Goal: Task Accomplishment & Management: Use online tool/utility

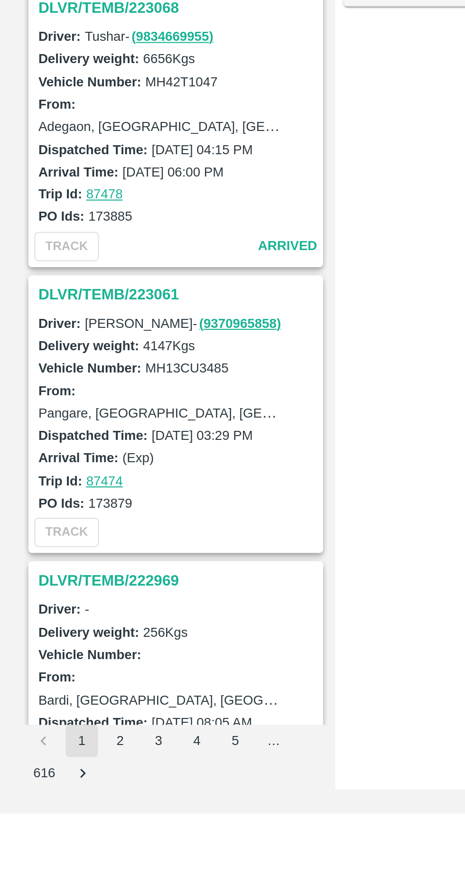
scroll to position [2607, 0]
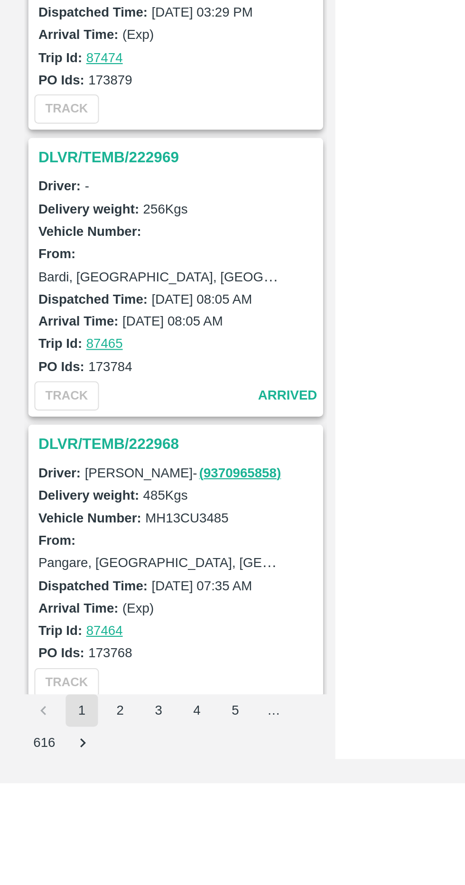
click at [56, 856] on button "2" at bounding box center [56, 850] width 15 height 15
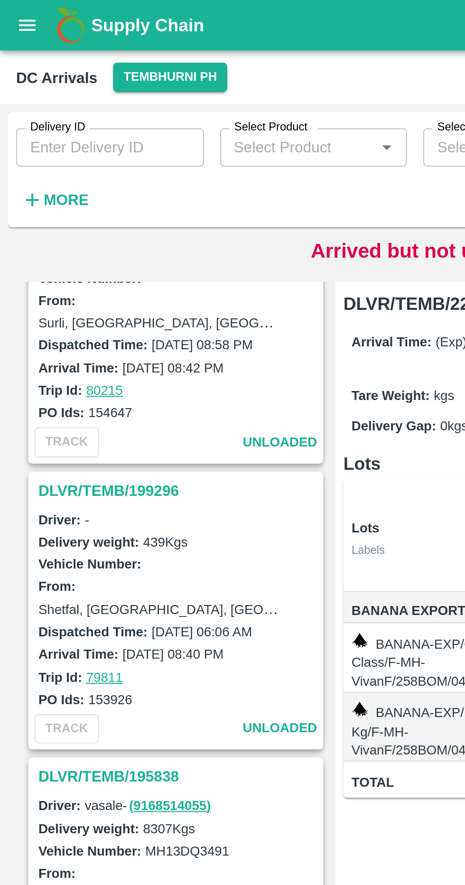
scroll to position [2649, 0]
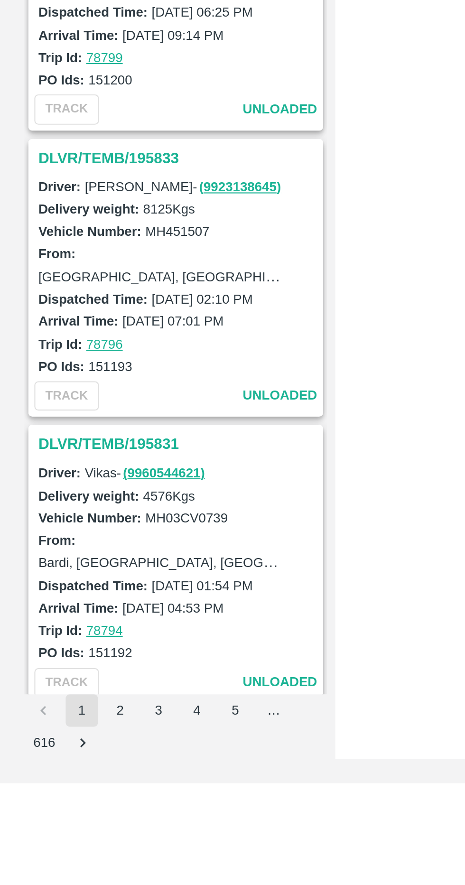
click at [13, 852] on li "pagination navigation" at bounding box center [20, 850] width 18 height 15
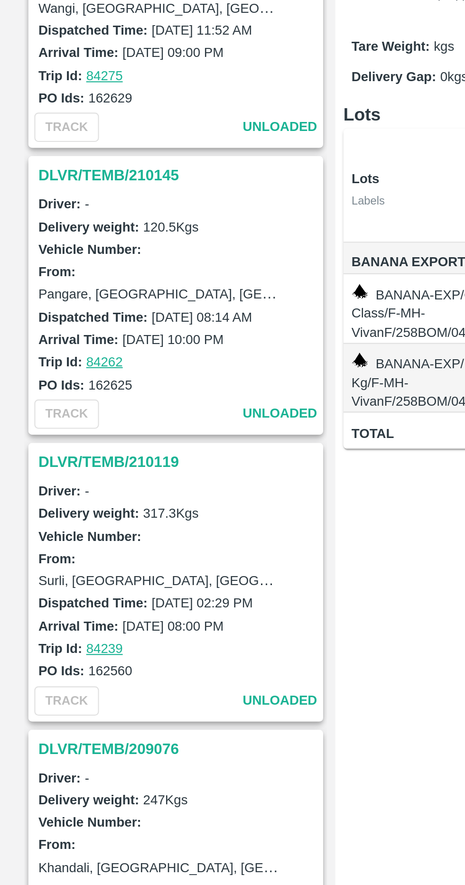
scroll to position [1776, 0]
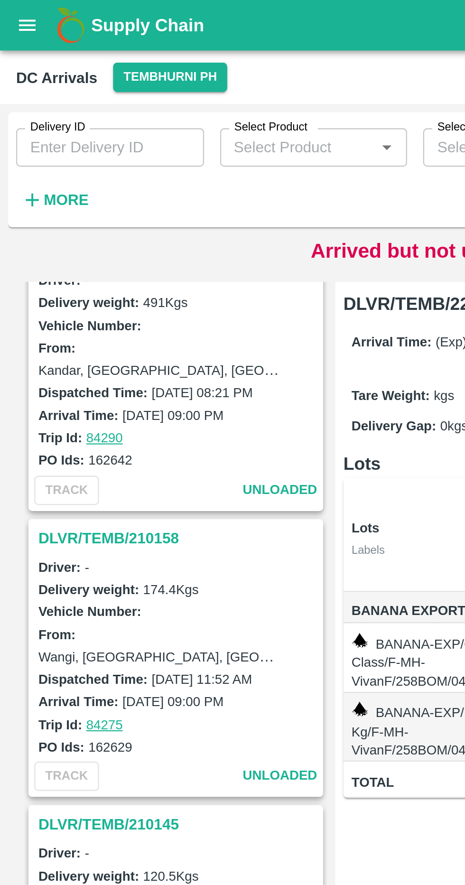
click at [157, 233] on div "DLVR/TEMB/222961 Driver: Ganesh - ( 9766020148 ) Delivery weight: 518 Kgs Vehic…" at bounding box center [233, 503] width 450 height 748
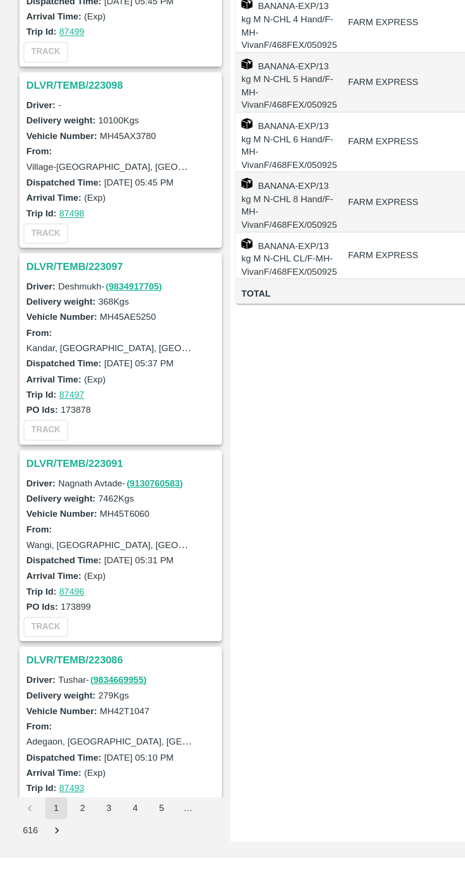
scroll to position [973, 0]
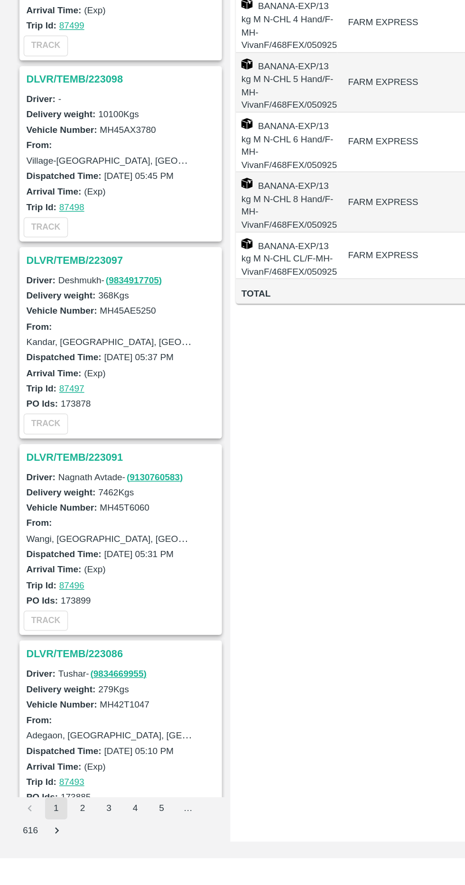
click at [38, 605] on h3 "DLVR/TEMB/223091" at bounding box center [84, 610] width 132 height 12
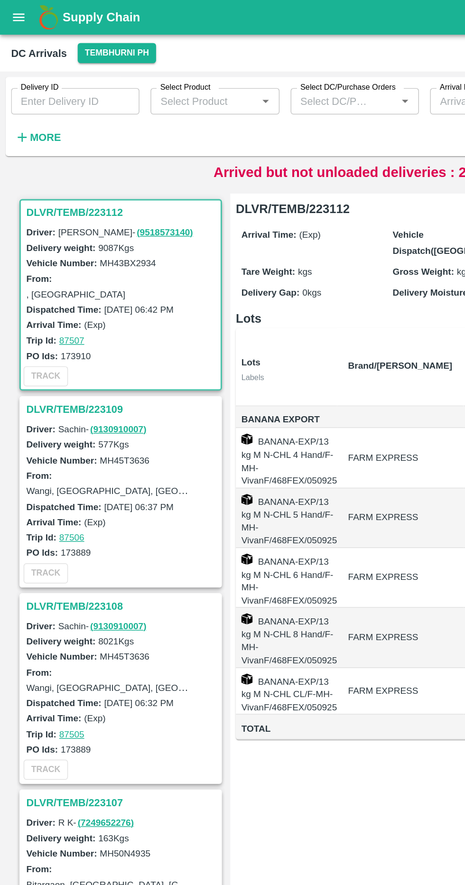
click at [74, 140] on h3 "DLVR/TEMB/223112" at bounding box center [84, 145] width 132 height 12
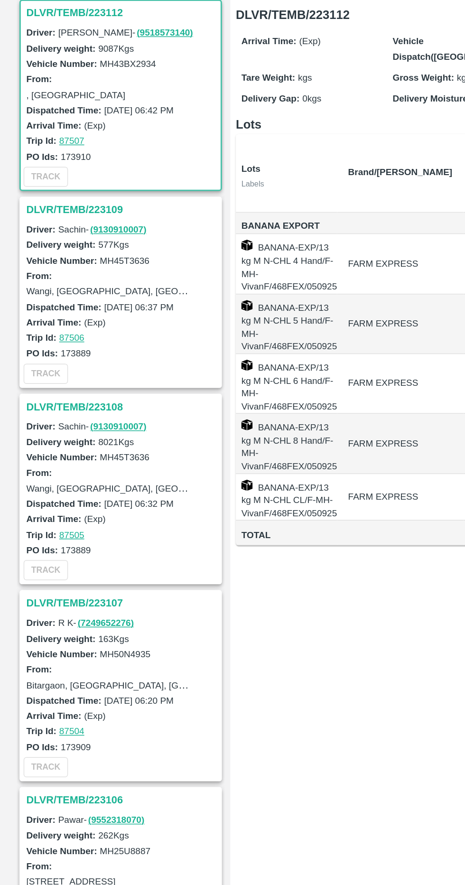
scroll to position [0, 51]
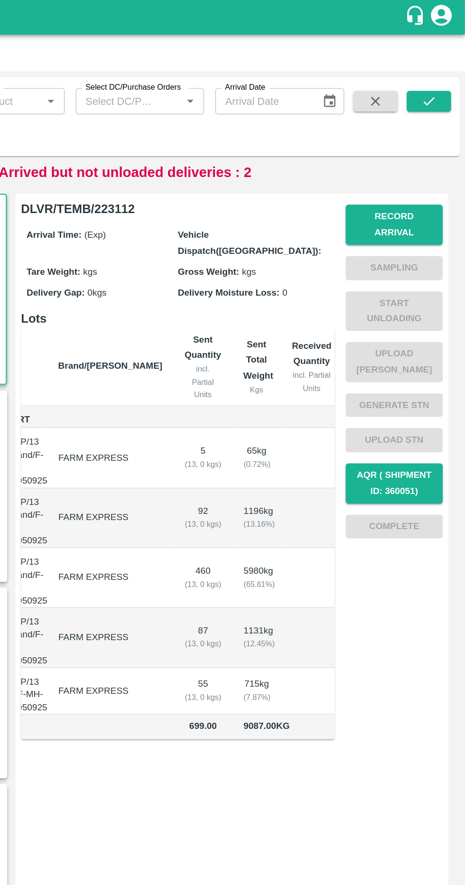
click at [430, 141] on button "Record Arrival" at bounding box center [416, 154] width 66 height 28
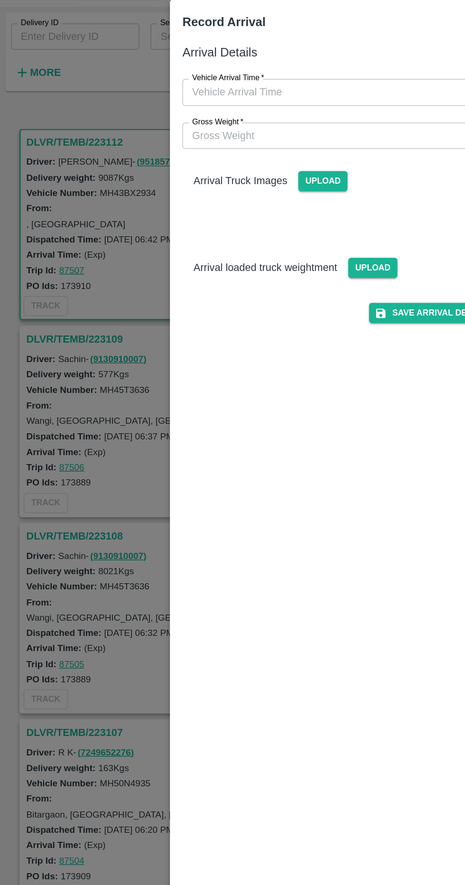
click at [247, 110] on input "Vehicle Arrival Time   *" at bounding box center [229, 107] width 209 height 18
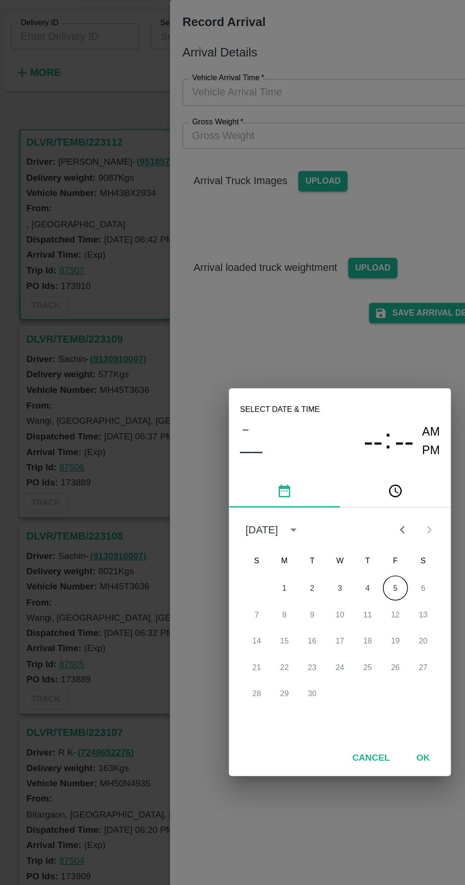
click at [277, 447] on button "5" at bounding box center [270, 446] width 17 height 17
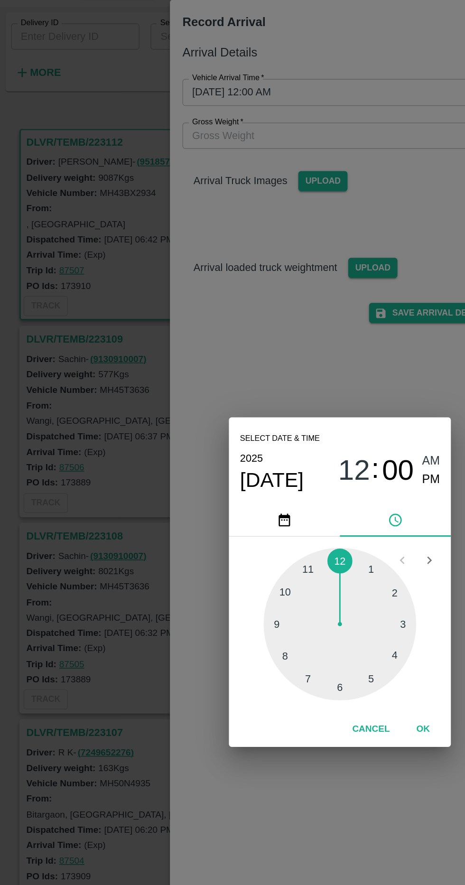
click at [211, 506] on div at bounding box center [232, 471] width 104 height 104
click at [198, 491] on div at bounding box center [232, 471] width 104 height 104
click at [296, 374] on span "PM" at bounding box center [295, 372] width 12 height 13
type input "05/09/2025 07:40 PM"
click at [300, 544] on button "OK" at bounding box center [289, 543] width 30 height 17
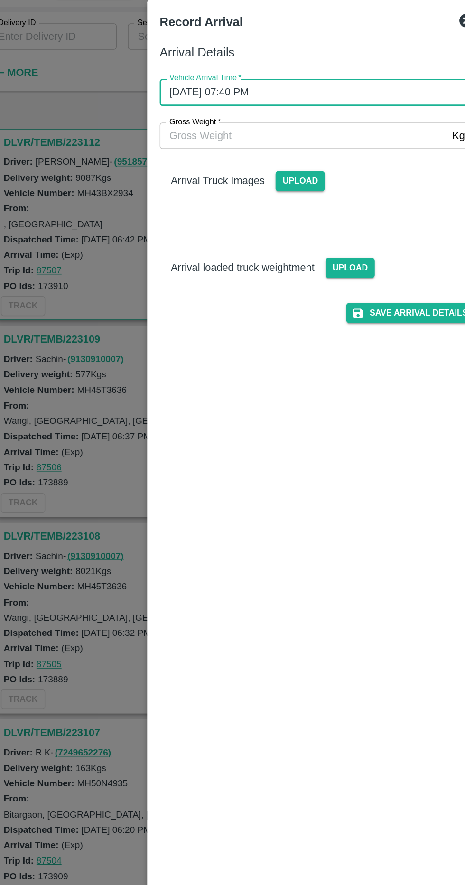
click at [278, 141] on input "Gross Weight   *" at bounding box center [223, 137] width 196 height 18
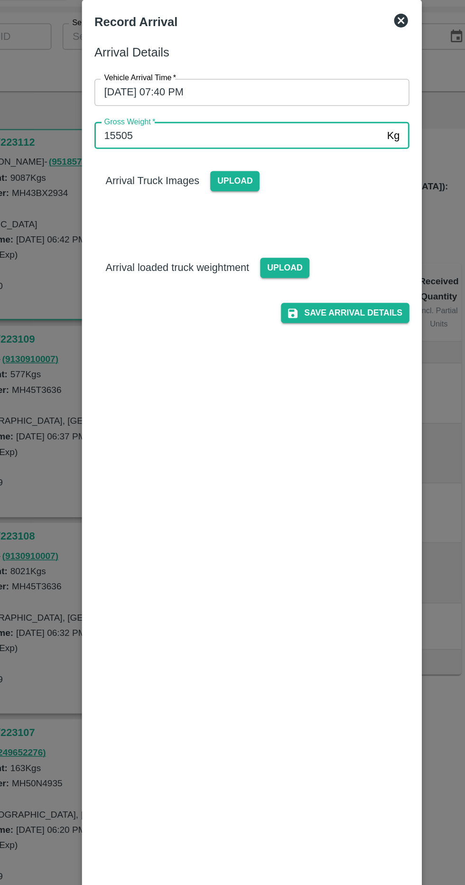
type input "15505"
click at [218, 171] on span "Upload" at bounding box center [221, 168] width 34 height 14
click at [0, 0] on input "Upload" at bounding box center [0, 0] width 0 height 0
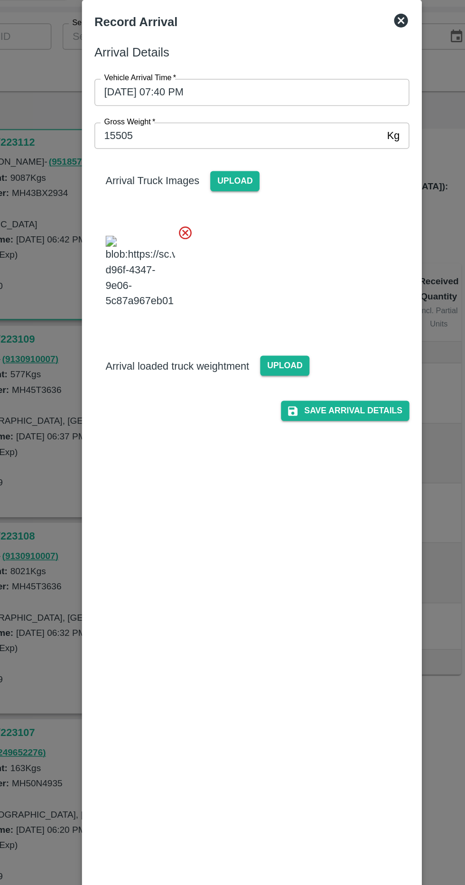
click at [255, 301] on span "Upload" at bounding box center [255, 294] width 34 height 14
click at [0, 0] on input "Upload" at bounding box center [0, 0] width 0 height 0
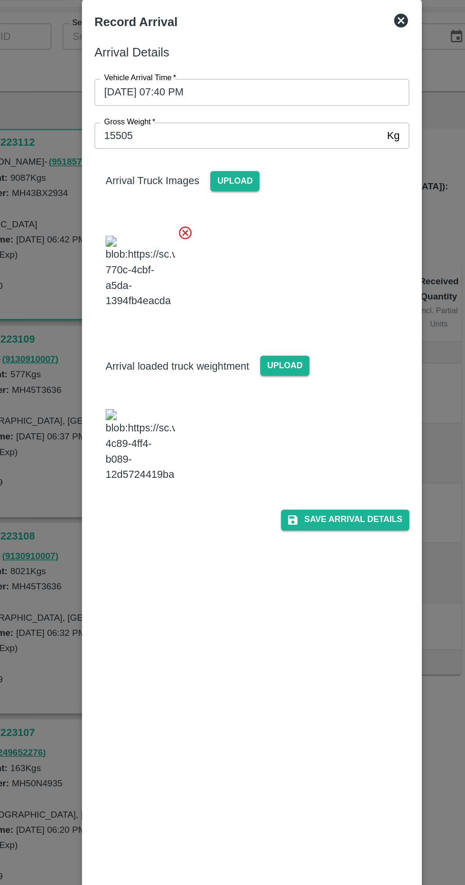
click at [323, 406] on button "Save Arrival Details" at bounding box center [296, 400] width 88 height 14
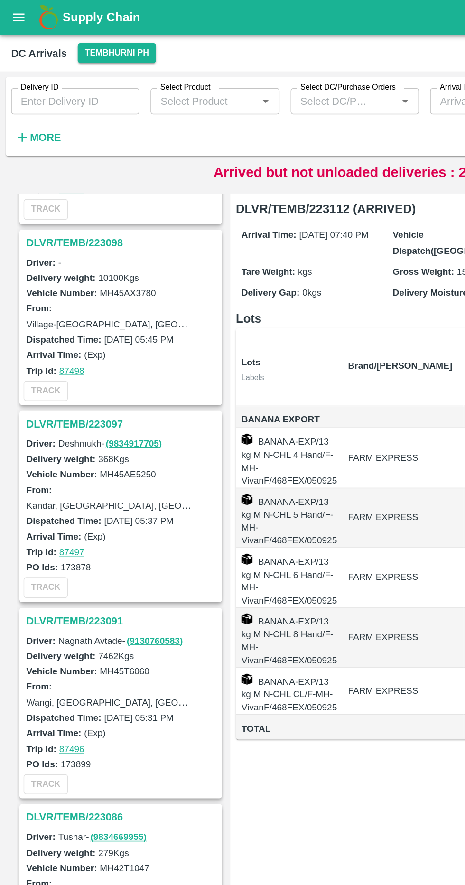
scroll to position [1160, 0]
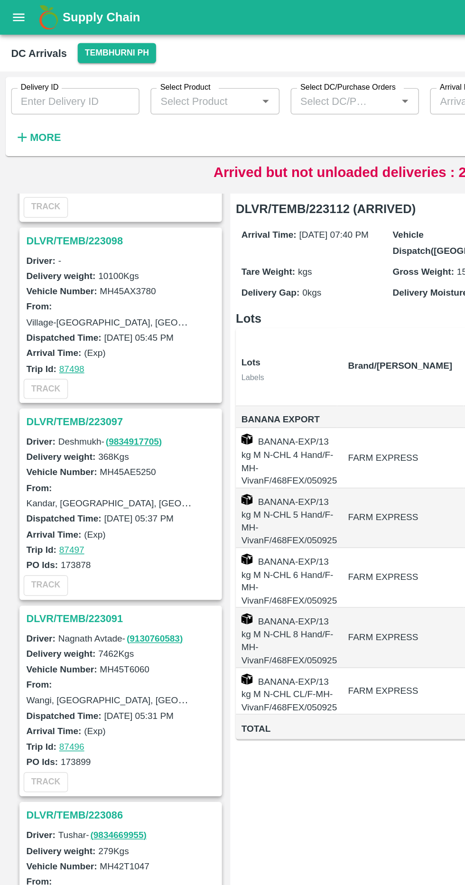
click at [61, 419] on h3 "DLVR/TEMB/223091" at bounding box center [84, 423] width 132 height 12
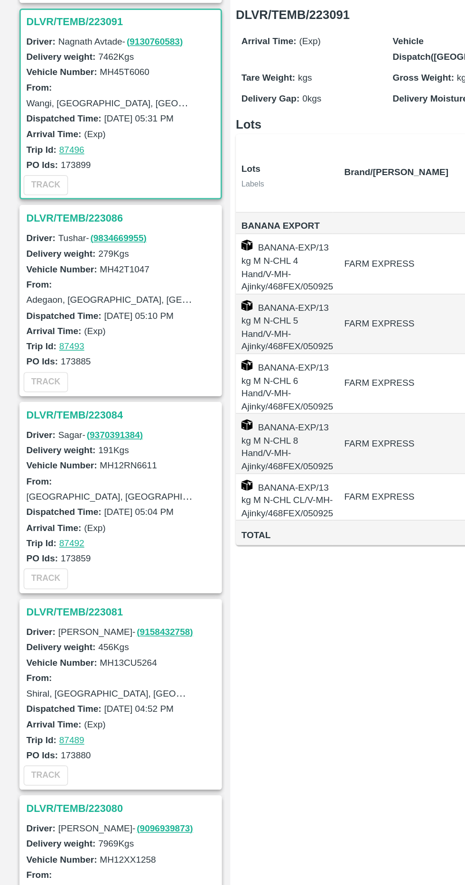
scroll to position [1438, 0]
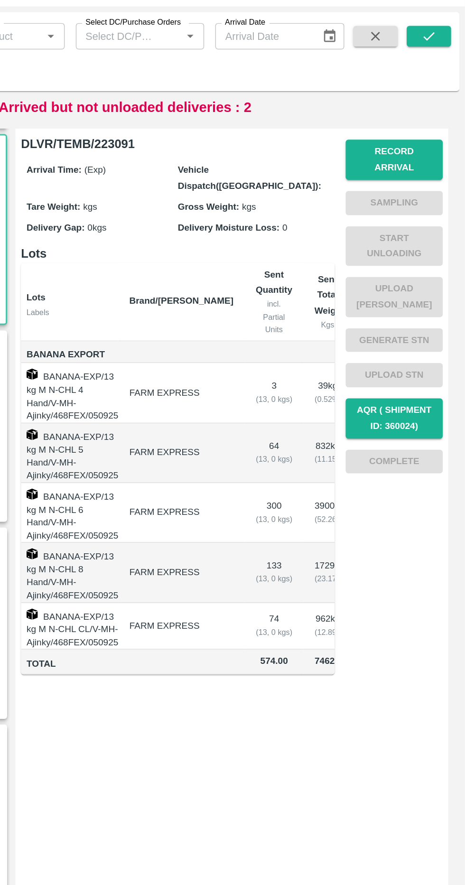
click at [426, 149] on button "Record Arrival" at bounding box center [416, 154] width 66 height 28
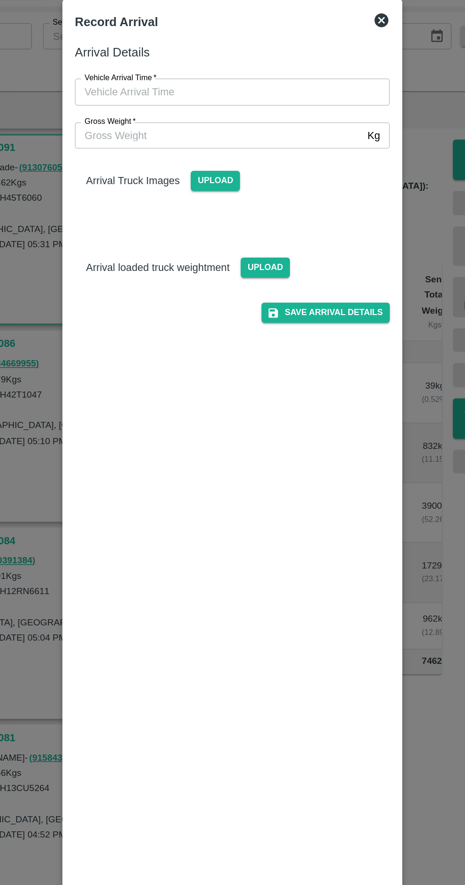
click at [267, 233] on span "Upload" at bounding box center [255, 228] width 34 height 14
click at [0, 0] on input "Upload" at bounding box center [0, 0] width 0 height 0
click at [220, 168] on span "Upload" at bounding box center [221, 168] width 34 height 14
click at [0, 0] on input "Upload" at bounding box center [0, 0] width 0 height 0
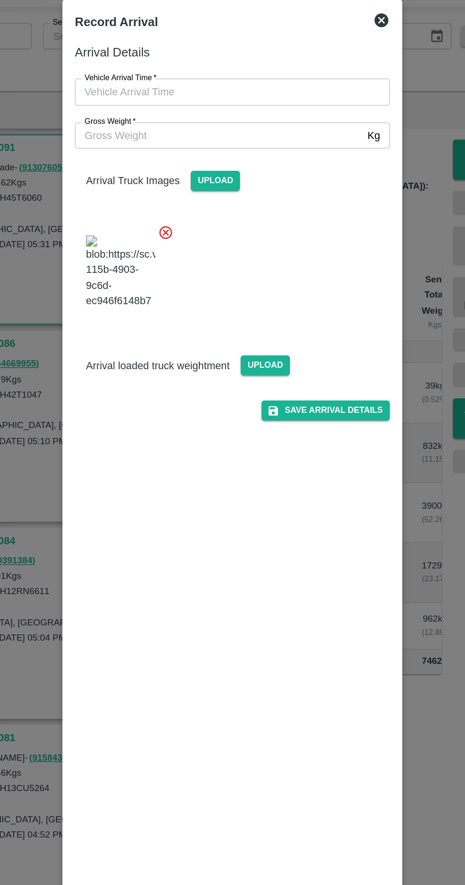
click at [146, 107] on input "Vehicle Arrival Time   *" at bounding box center [229, 107] width 209 height 18
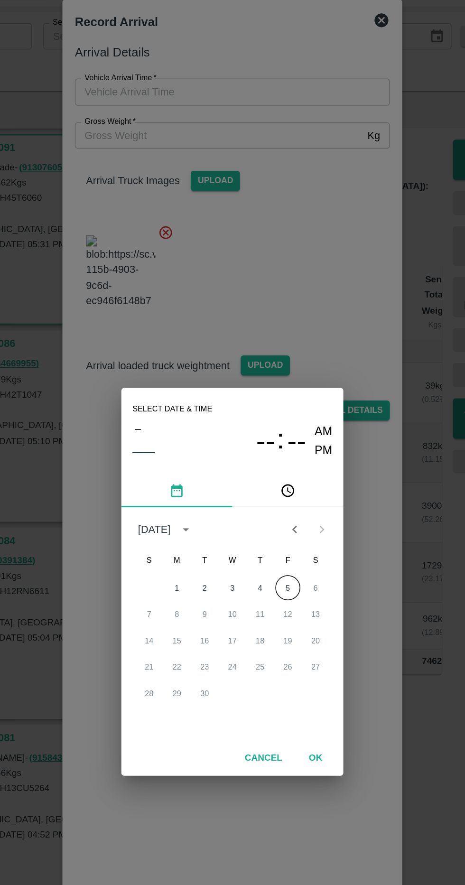
click at [277, 444] on button "5" at bounding box center [270, 446] width 17 height 17
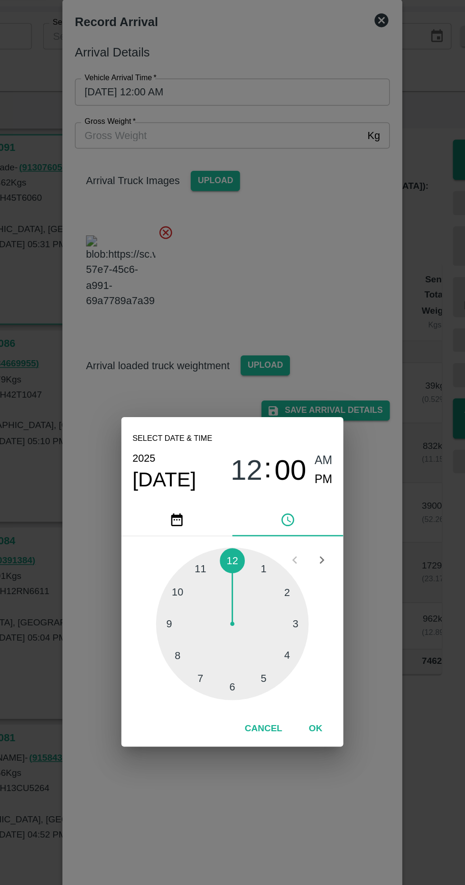
click at [218, 515] on div at bounding box center [232, 471] width 104 height 104
click at [218, 510] on div at bounding box center [232, 471] width 104 height 104
click at [299, 372] on span "PM" at bounding box center [295, 372] width 12 height 13
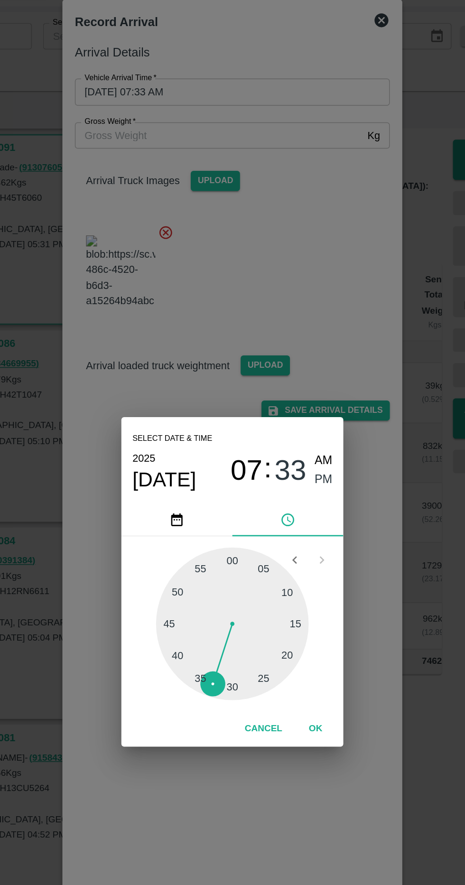
type input "05/09/2025 07:33 PM"
click at [302, 548] on button "OK" at bounding box center [289, 543] width 30 height 17
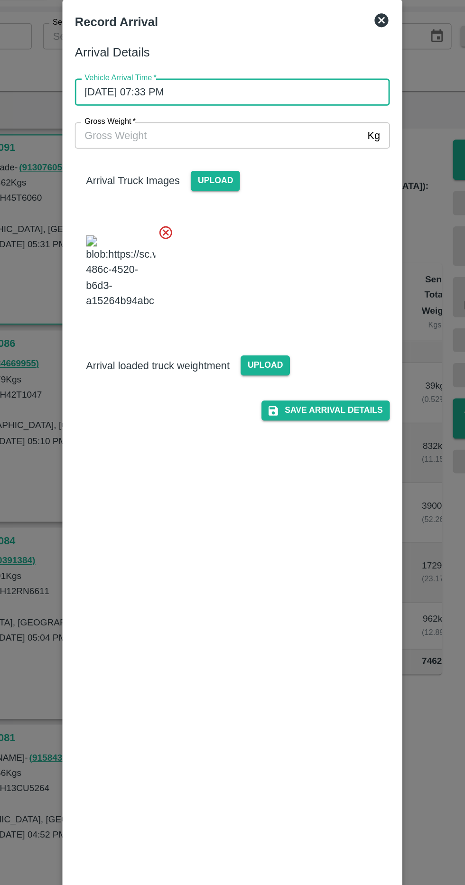
click at [148, 138] on input "Gross Weight   *" at bounding box center [223, 137] width 196 height 18
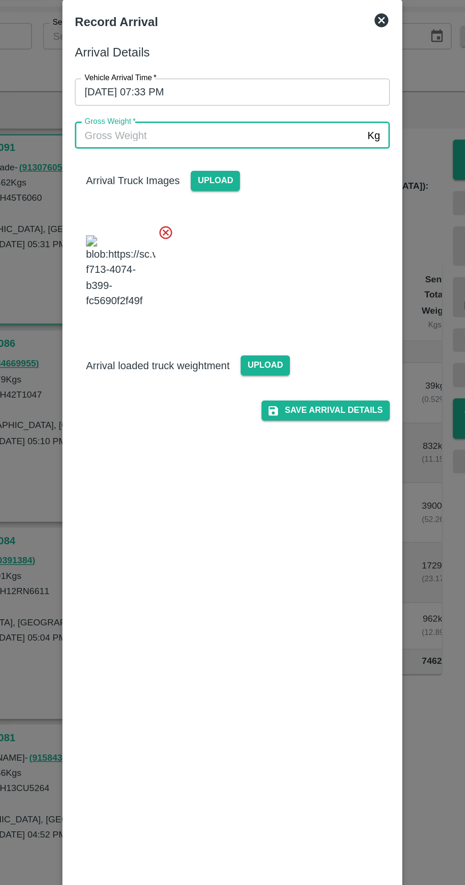
click at [137, 138] on input "Gross Weight   *" at bounding box center [223, 137] width 196 height 18
type input "13090"
click at [254, 301] on span "Upload" at bounding box center [255, 294] width 34 height 14
click at [0, 0] on input "Upload" at bounding box center [0, 0] width 0 height 0
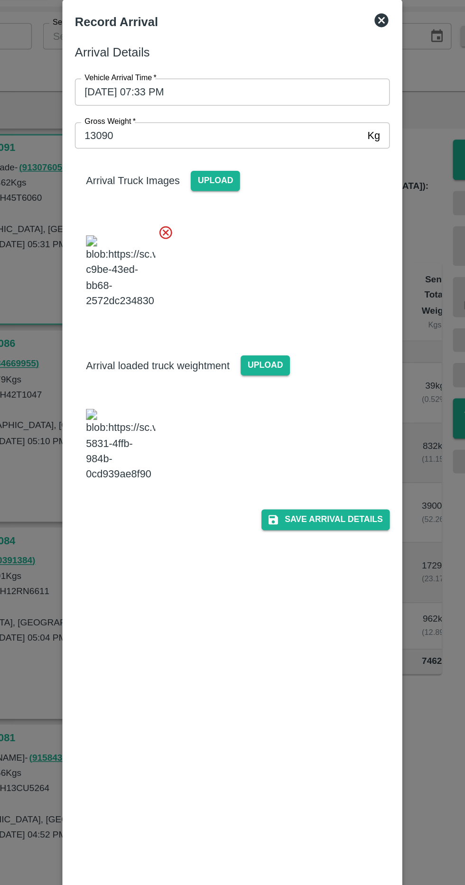
click at [151, 344] on img at bounding box center [155, 349] width 47 height 50
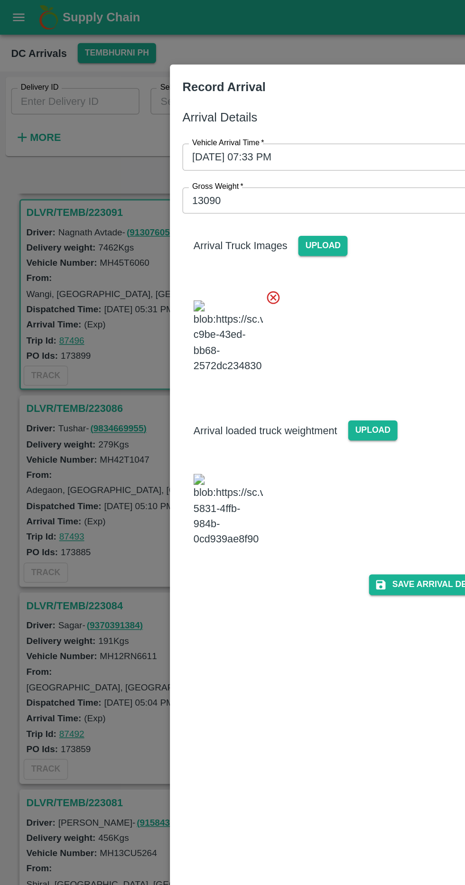
click at [286, 393] on button "Save Arrival Details" at bounding box center [296, 400] width 88 height 14
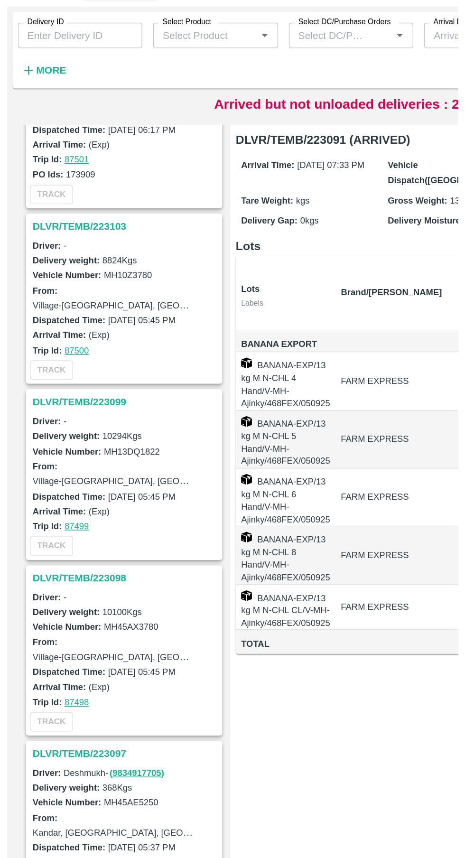
scroll to position [868, 0]
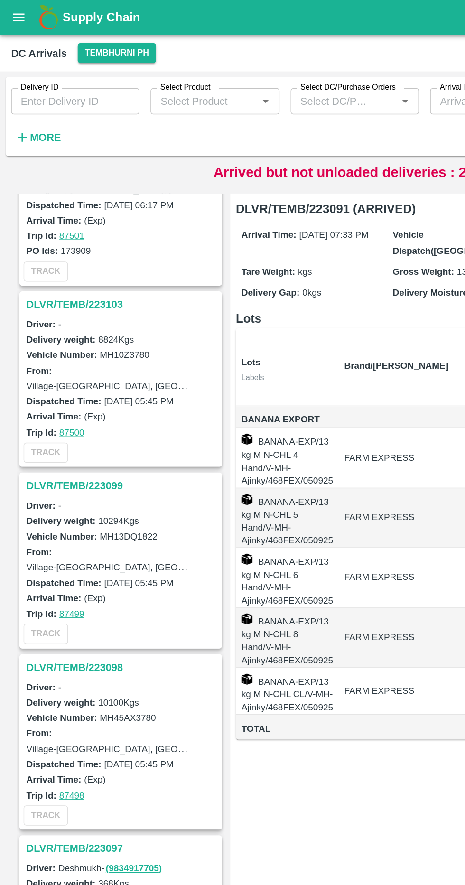
click at [15, 94] on icon "button" at bounding box center [15, 94] width 6 height 6
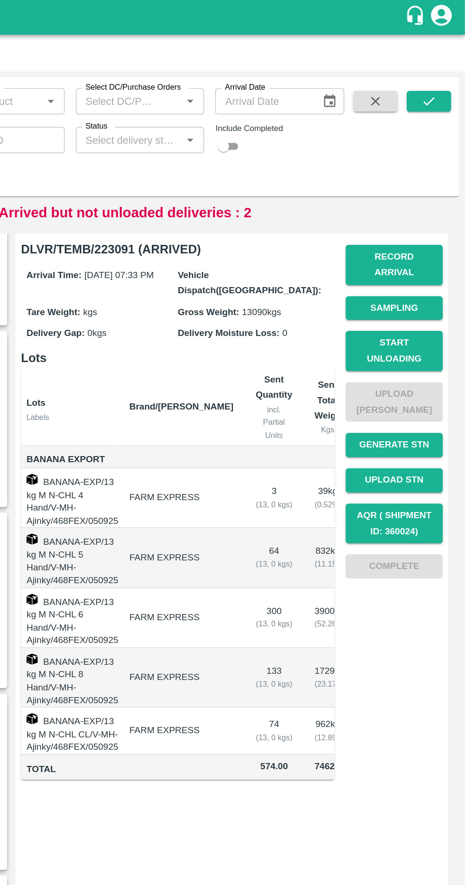
click at [237, 92] on input "Status" at bounding box center [235, 96] width 66 height 12
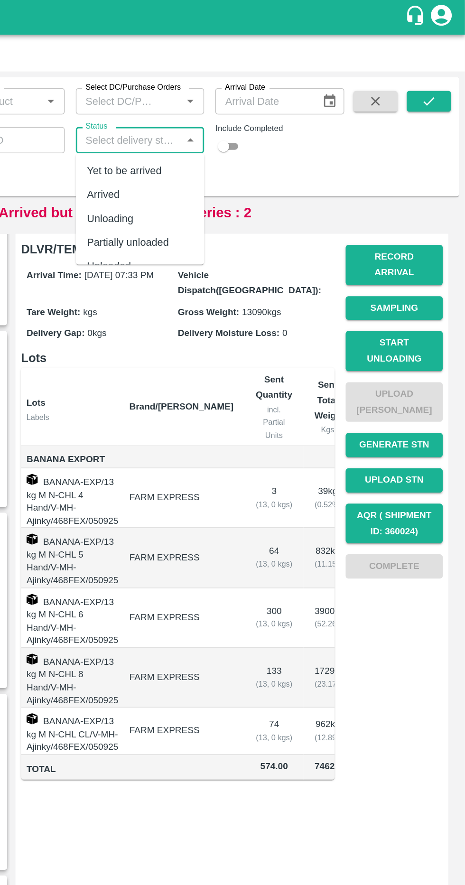
click at [209, 139] on div "Arrived" at bounding box center [243, 133] width 88 height 16
type input "Arrived"
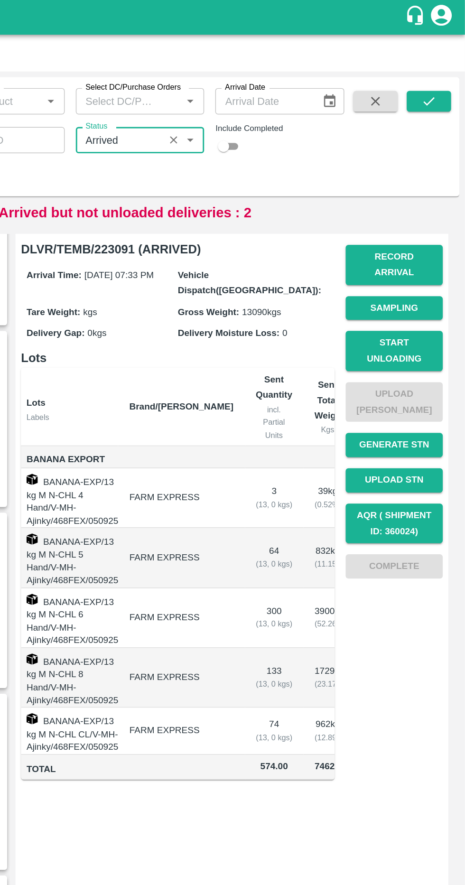
click at [451, 62] on button "submit" at bounding box center [440, 69] width 30 height 14
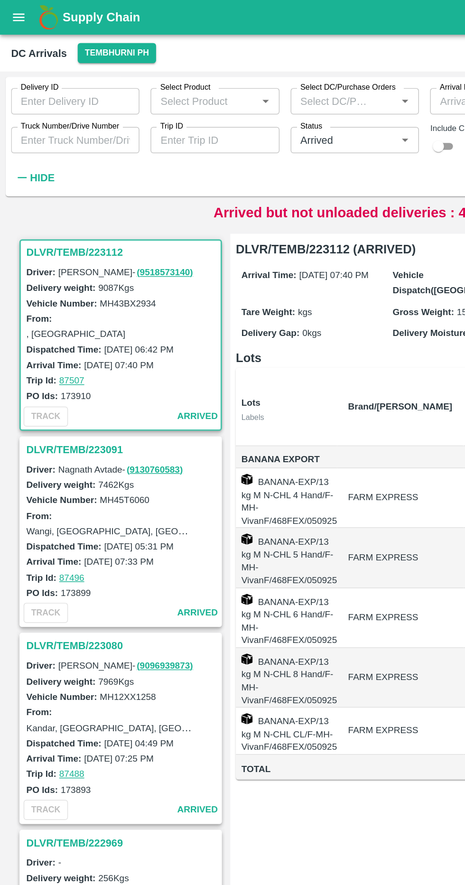
click at [29, 301] on h3 "DLVR/TEMB/223091" at bounding box center [84, 307] width 132 height 12
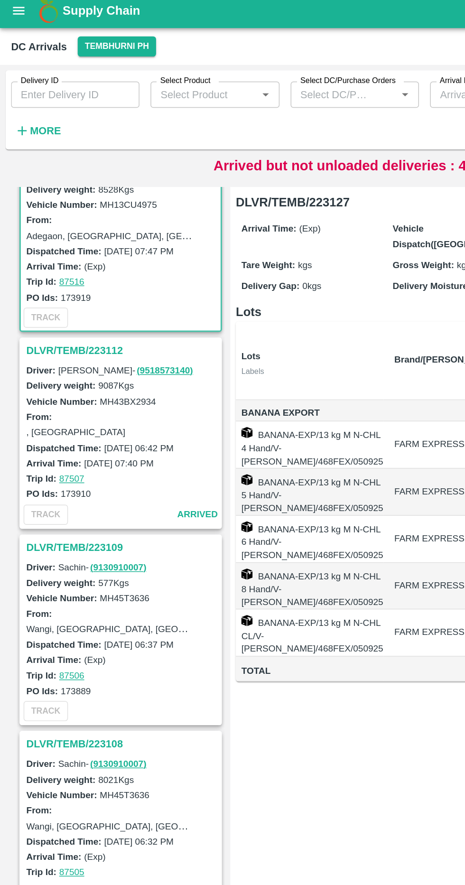
scroll to position [37, 0]
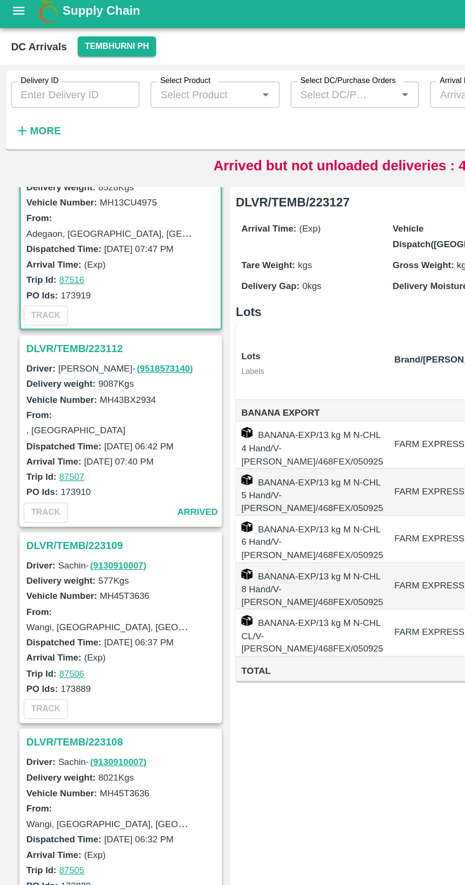
click at [41, 241] on h3 "DLVR/TEMB/223112" at bounding box center [84, 243] width 132 height 12
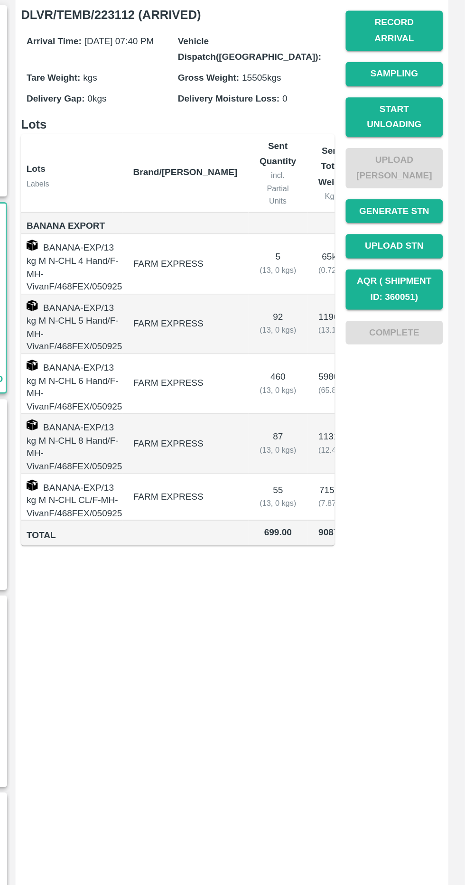
click at [445, 205] on button "Start Unloading" at bounding box center [416, 213] width 66 height 28
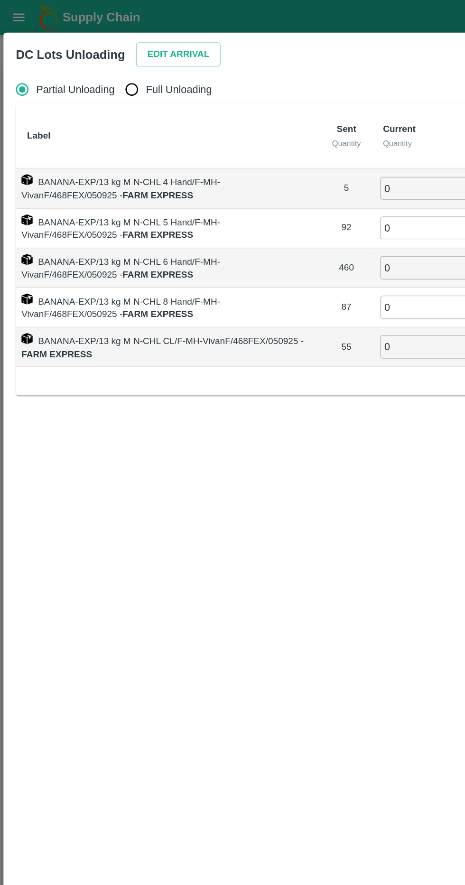
click at [121, 34] on button "Edit Arrival" at bounding box center [122, 37] width 58 height 17
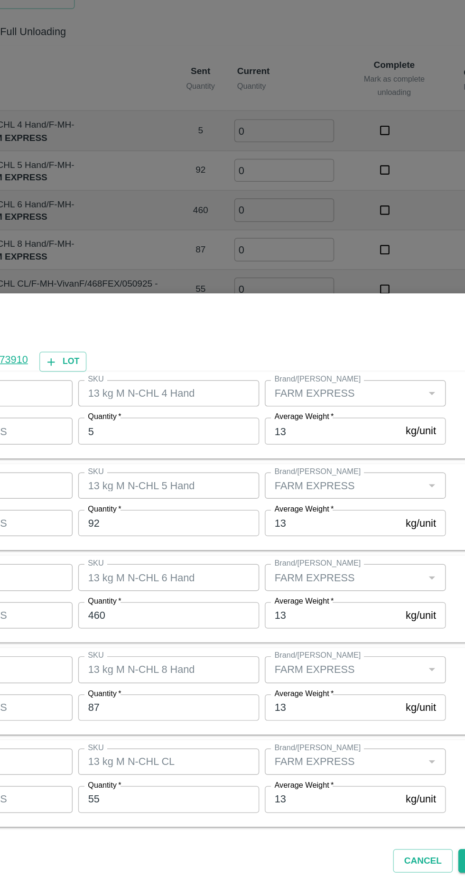
click at [235, 336] on input "5" at bounding box center [215, 334] width 124 height 18
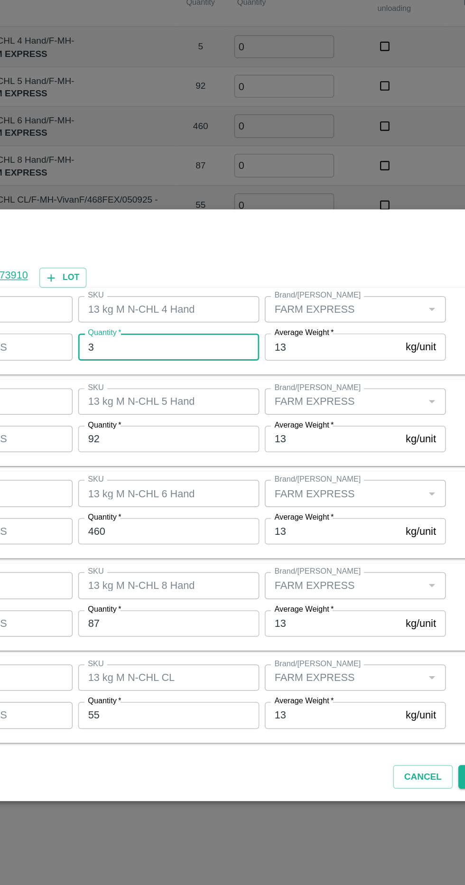
type input "3"
click at [176, 397] on input "92" at bounding box center [215, 397] width 124 height 18
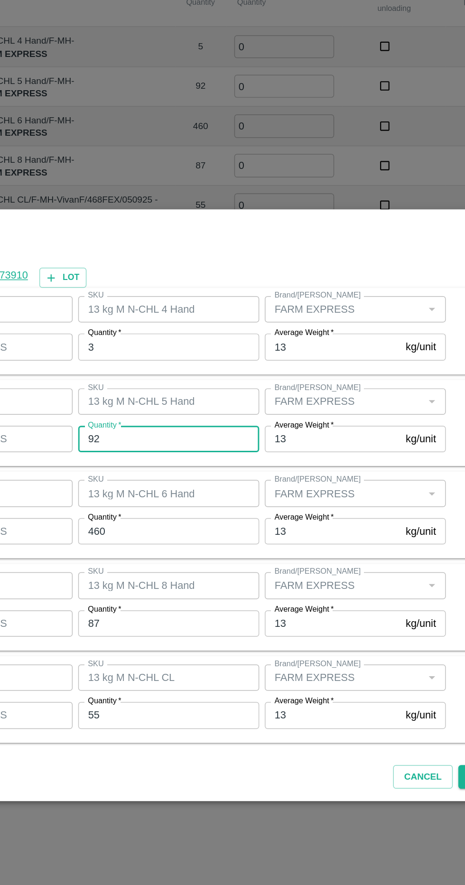
type input "9"
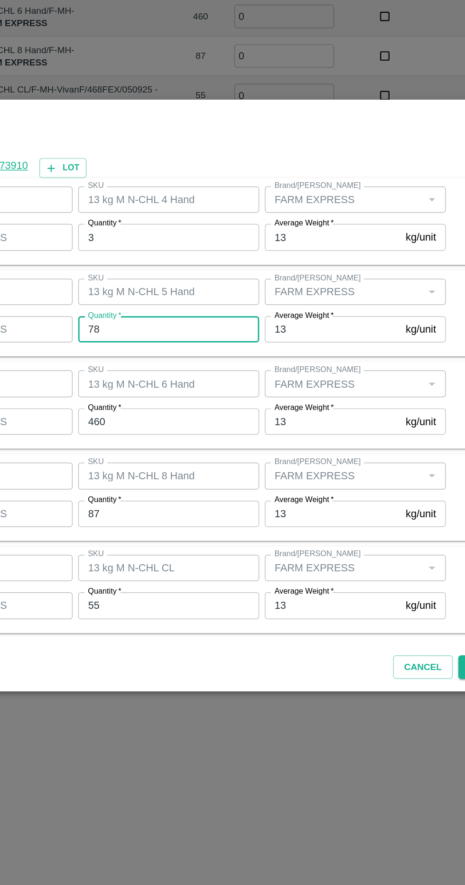
type input "78"
click at [190, 458] on input "460" at bounding box center [215, 460] width 124 height 18
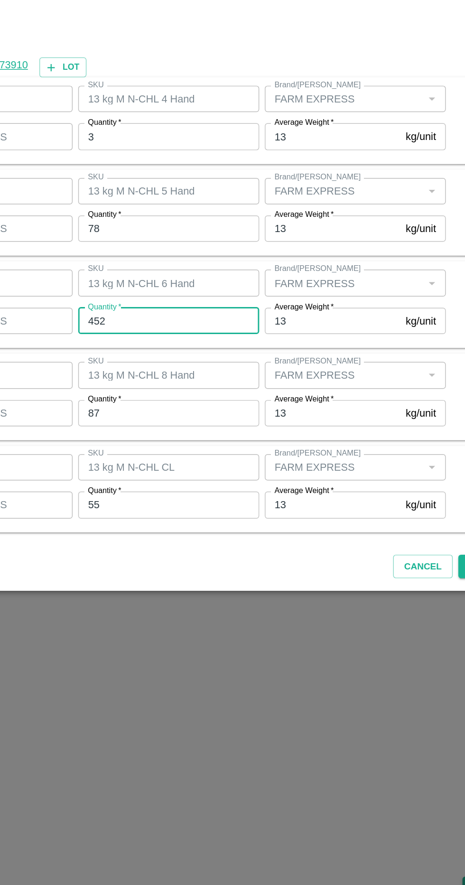
type input "452"
click at [195, 526] on input "87" at bounding box center [215, 523] width 124 height 18
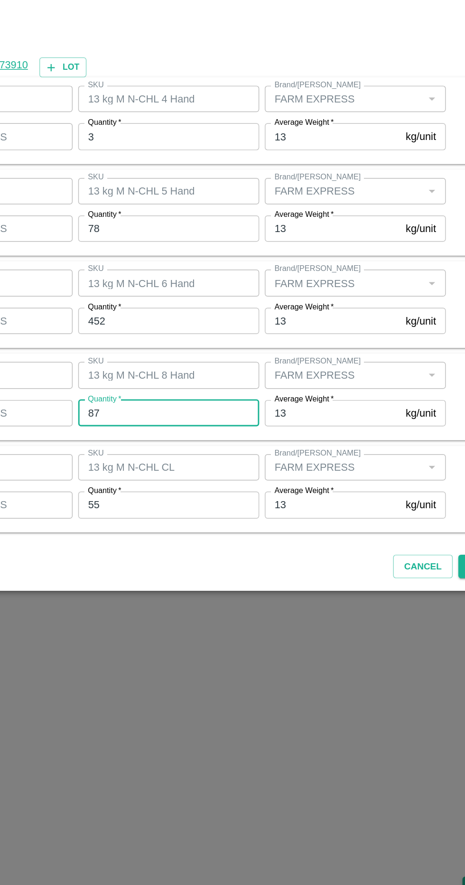
type input "8"
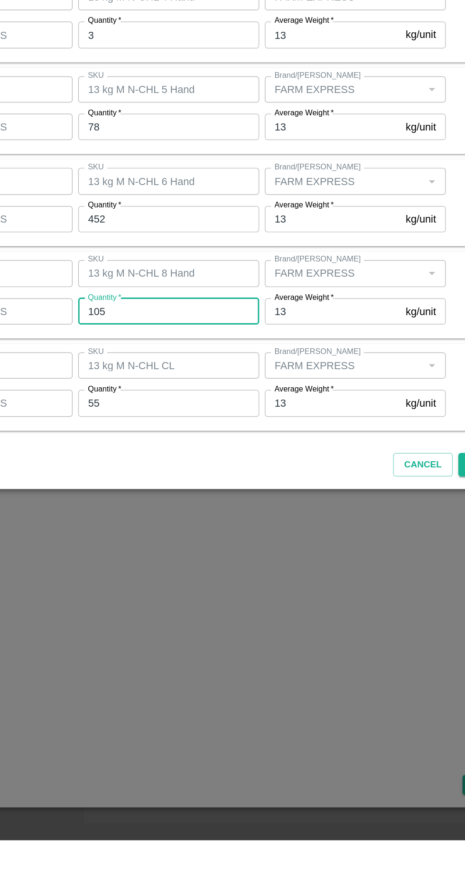
type input "105"
click at [184, 590] on input "55" at bounding box center [215, 586] width 124 height 18
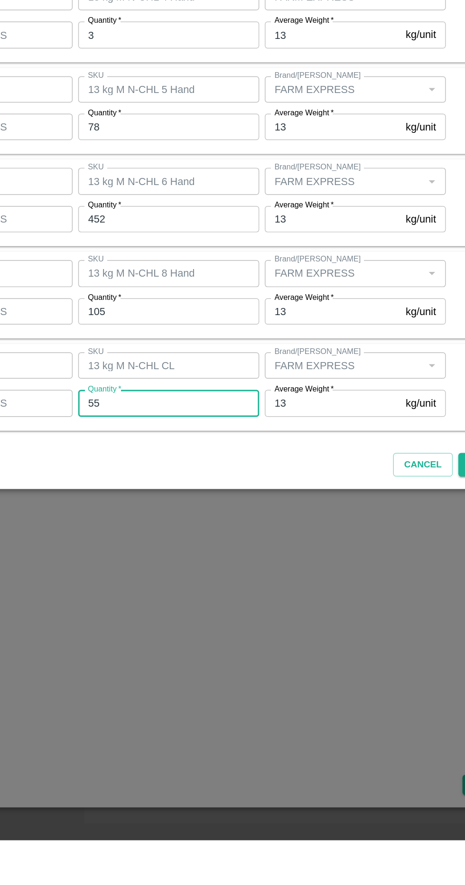
type input "5"
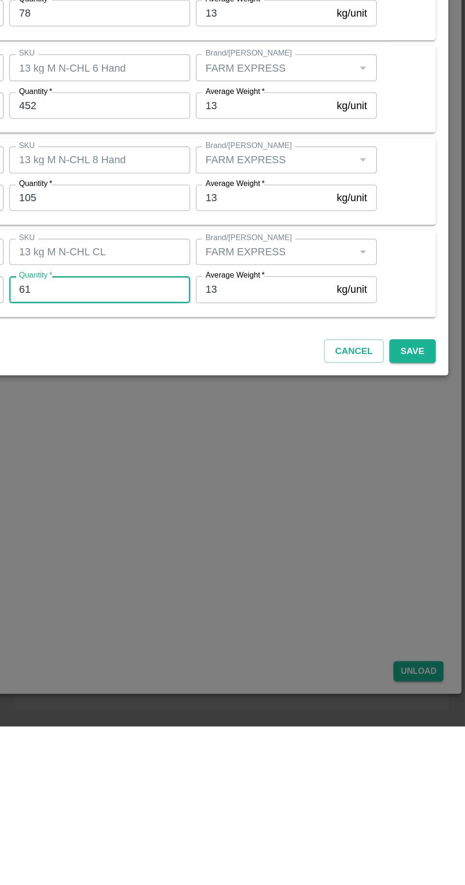
type input "61"
click at [433, 632] on button "Save" at bounding box center [428, 628] width 31 height 17
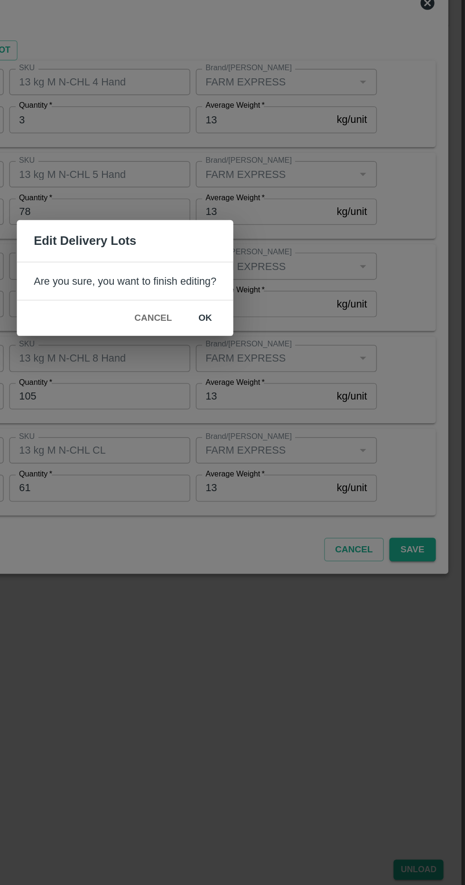
click at [282, 470] on button "ok" at bounding box center [287, 469] width 30 height 17
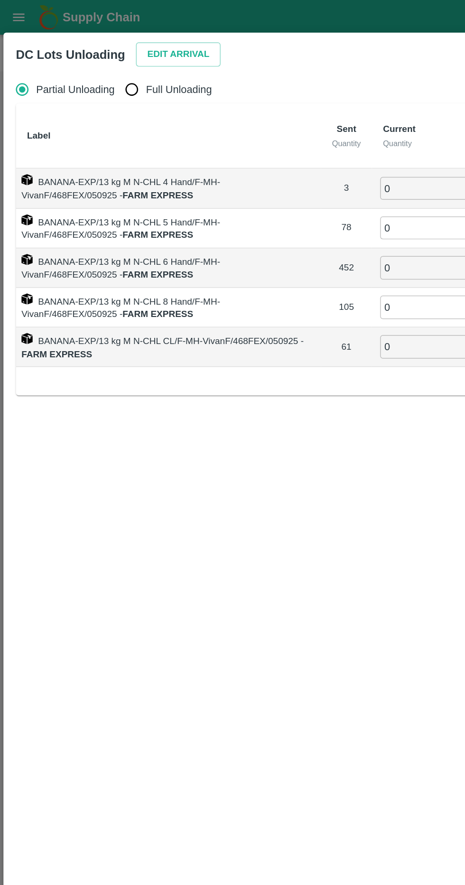
click at [116, 54] on label "Full Unloading" at bounding box center [113, 61] width 64 height 19
click at [100, 54] on input "Full Unloading" at bounding box center [90, 61] width 19 height 19
radio input "true"
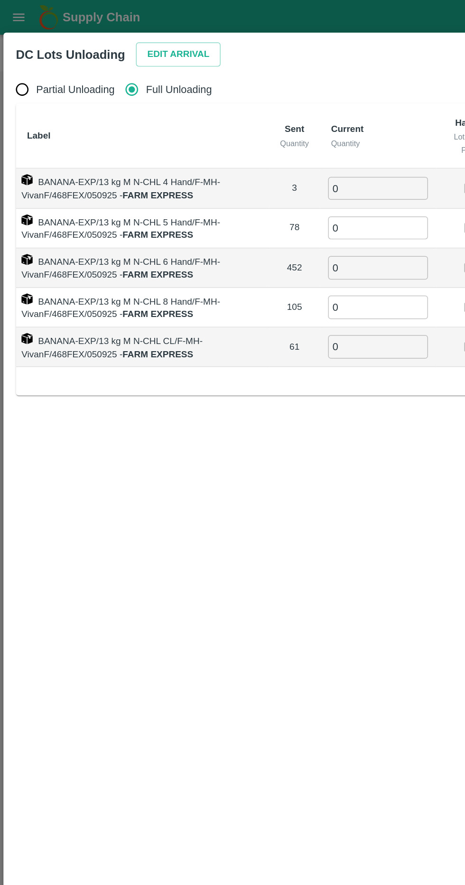
click at [96, 62] on input "Full Unloading" at bounding box center [90, 61] width 19 height 19
click at [262, 129] on input "0" at bounding box center [258, 129] width 68 height 16
type input "3"
type input "6"
type input "78"
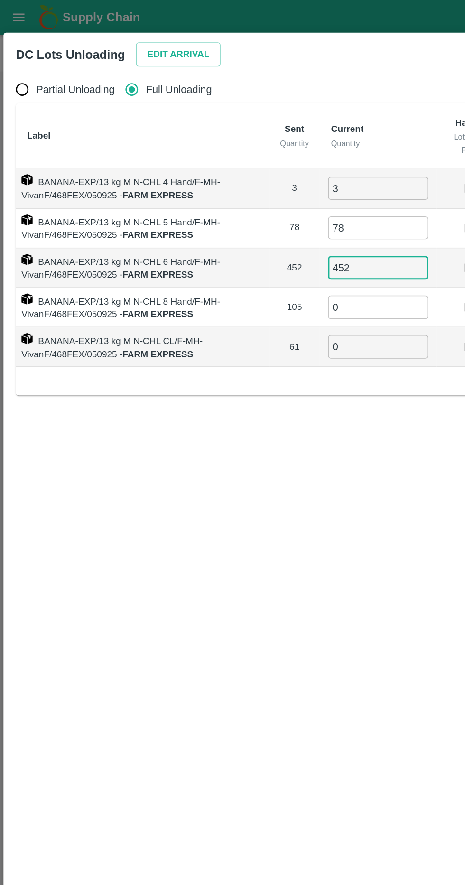
type input "452"
click at [276, 209] on input "185" at bounding box center [258, 210] width 68 height 16
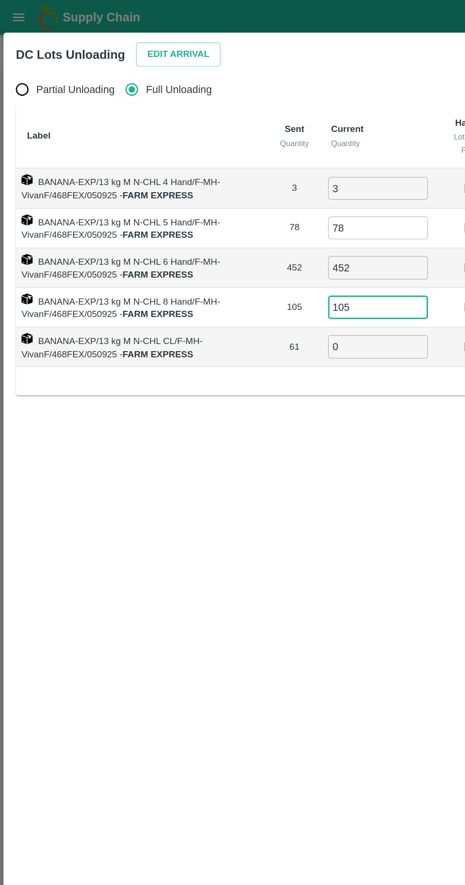
type input "105"
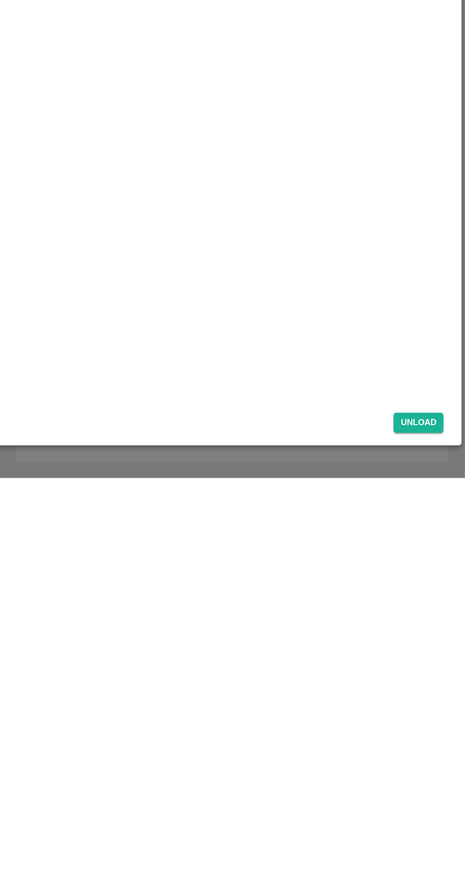
type input "61"
click at [449, 850] on button "Unload" at bounding box center [433, 847] width 34 height 14
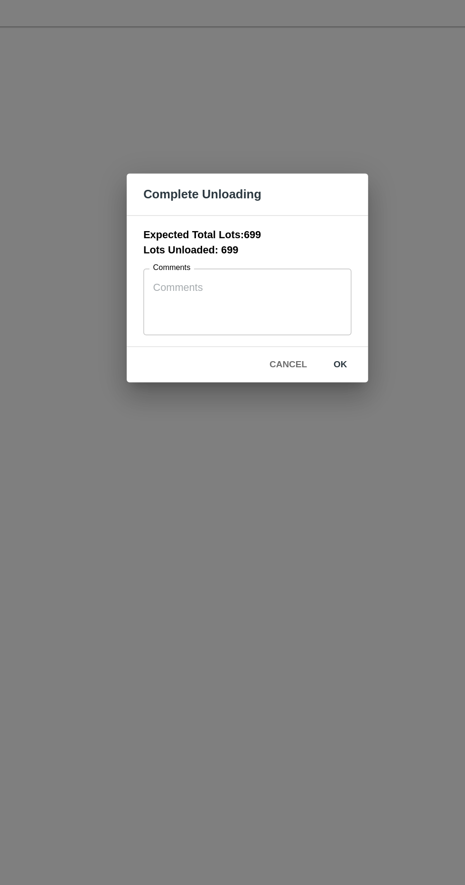
click at [297, 507] on button "ok" at bounding box center [296, 501] width 30 height 17
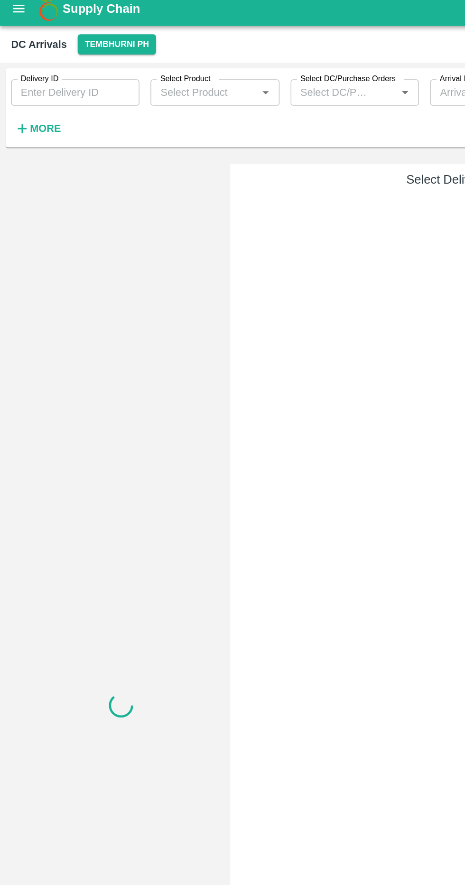
click at [35, 96] on strong "More" at bounding box center [30, 94] width 21 height 8
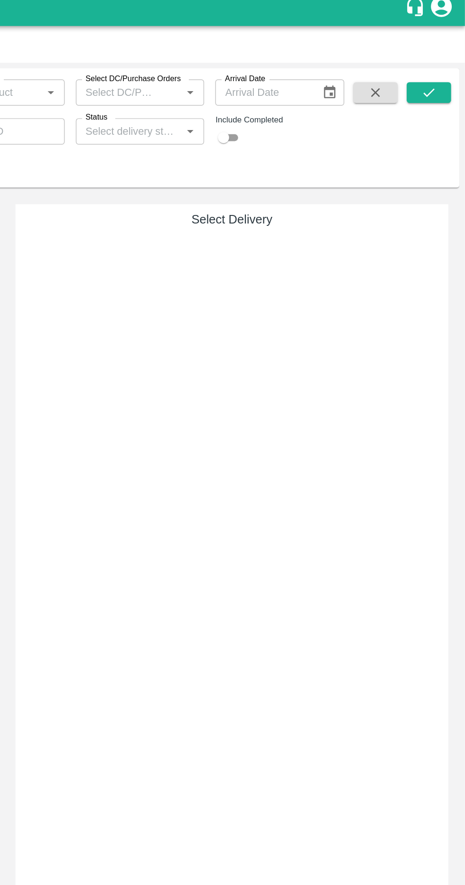
click at [253, 94] on input "Status" at bounding box center [235, 96] width 66 height 12
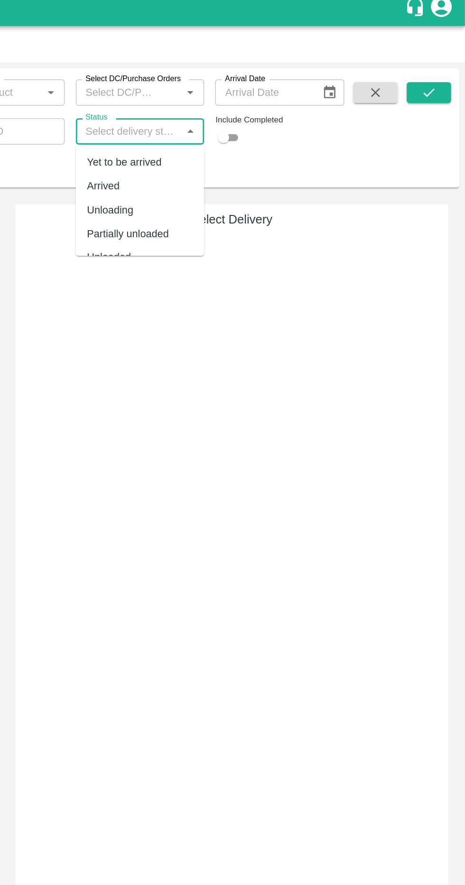
click at [217, 133] on div "Arrived" at bounding box center [217, 133] width 22 height 10
type input "Arrived"
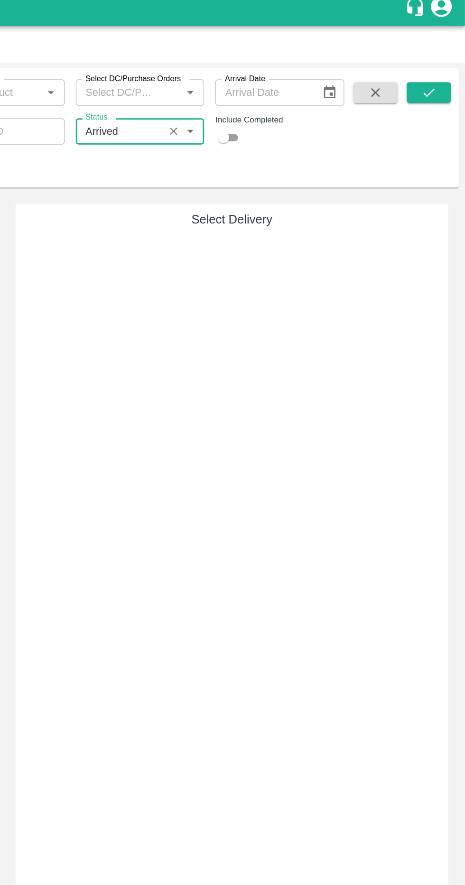
click at [441, 71] on icon "submit" at bounding box center [440, 69] width 10 height 10
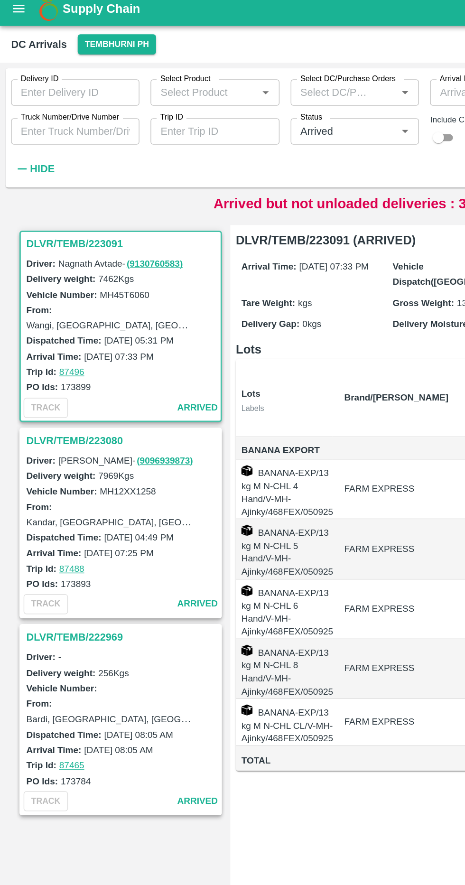
click at [22, 170] on h3 "DLVR/TEMB/223091" at bounding box center [84, 172] width 132 height 12
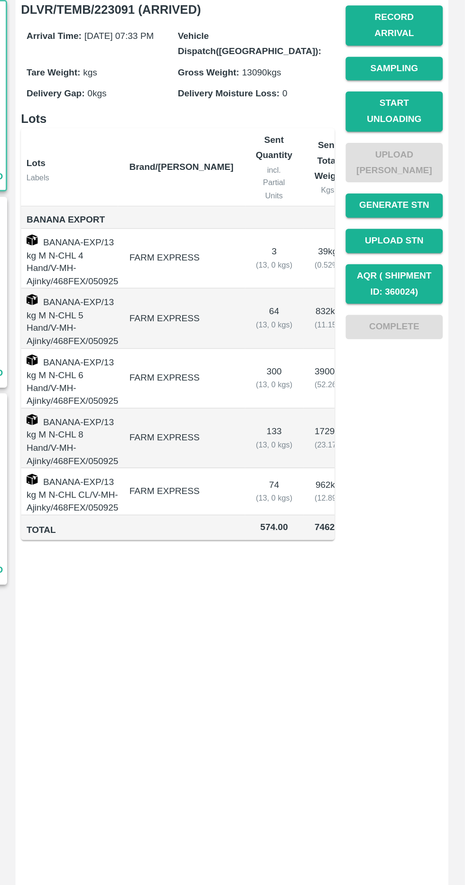
click at [446, 226] on button "Start Unloading" at bounding box center [416, 240] width 66 height 28
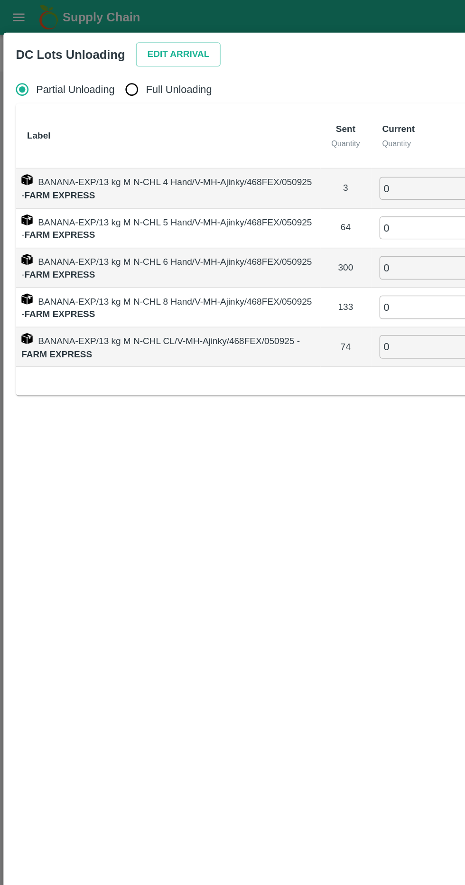
click at [111, 61] on span "Full Unloading" at bounding box center [122, 61] width 45 height 10
click at [100, 61] on input "Full Unloading" at bounding box center [90, 61] width 19 height 19
radio input "true"
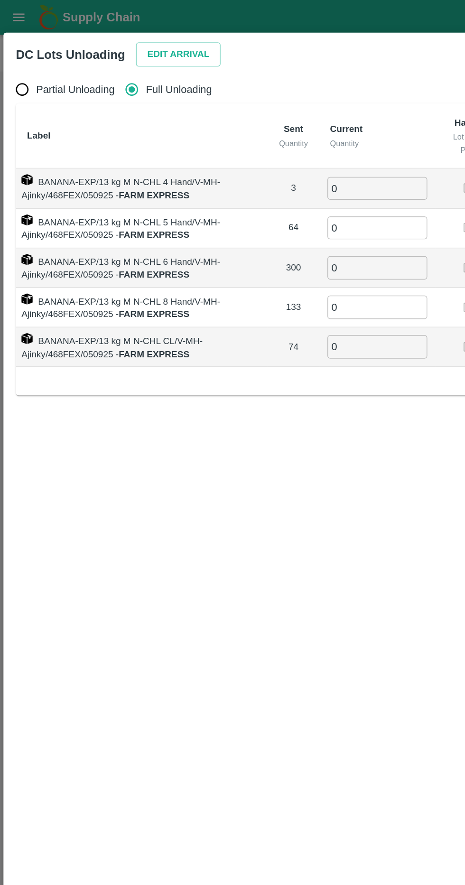
click at [140, 38] on button "Edit Arrival" at bounding box center [122, 37] width 58 height 17
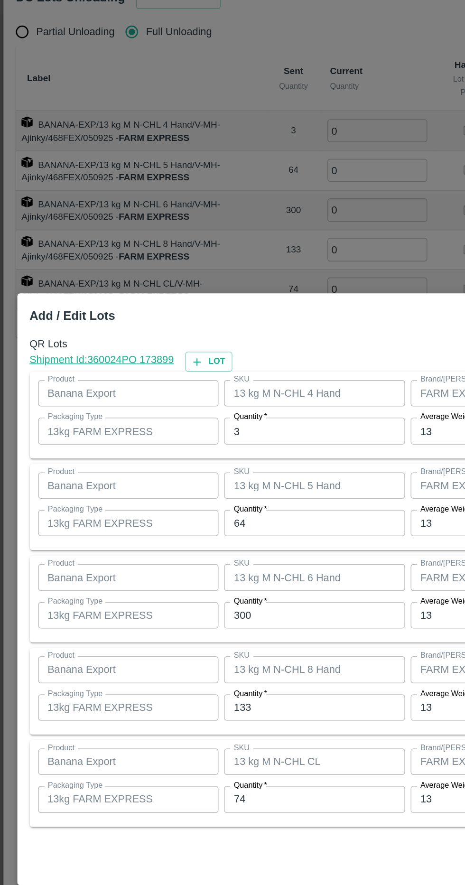
click at [210, 338] on input "3" at bounding box center [215, 334] width 124 height 18
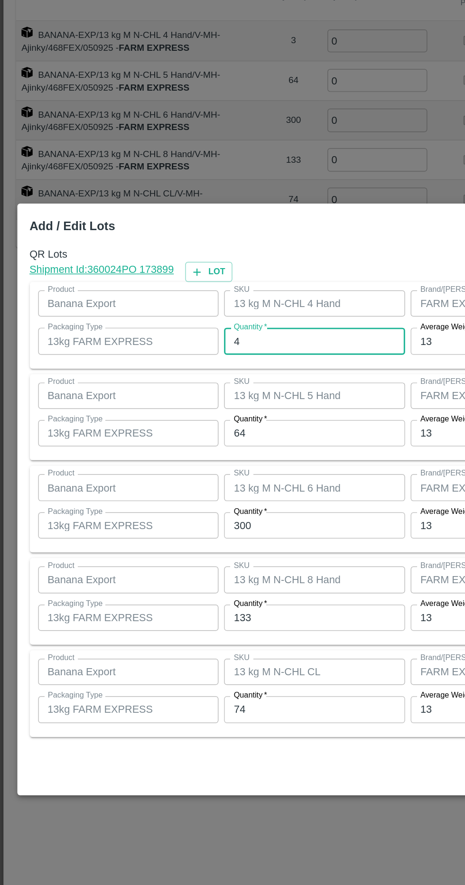
type input "4"
click at [216, 397] on input "64" at bounding box center [215, 397] width 124 height 18
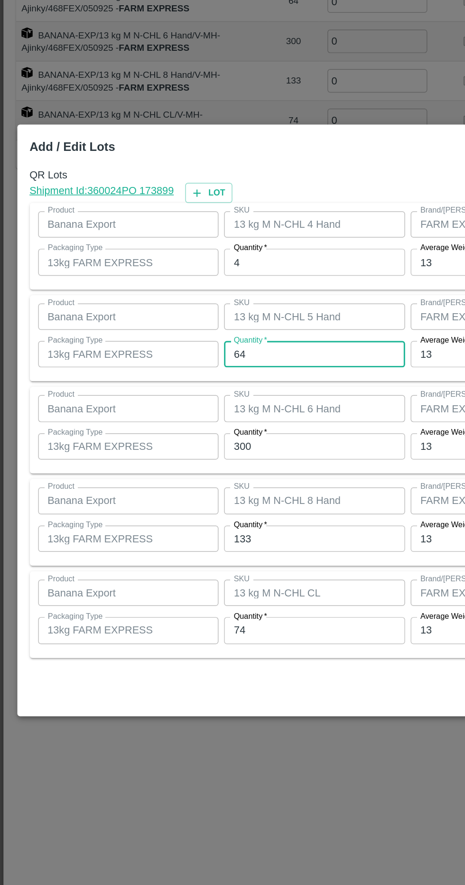
click at [227, 456] on input "300" at bounding box center [215, 460] width 124 height 18
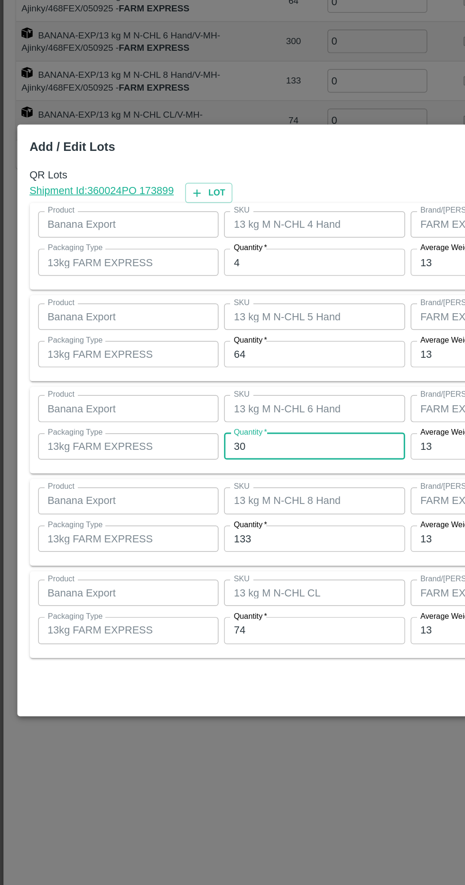
type input "3"
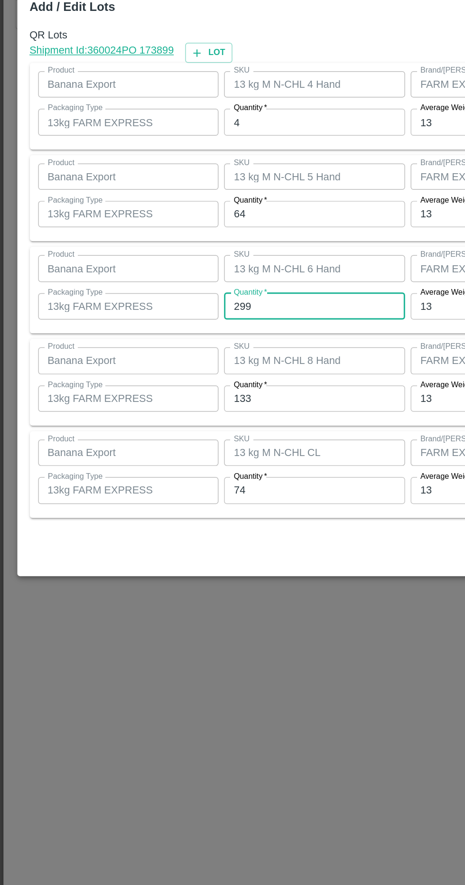
type input "299"
click at [221, 524] on input "133" at bounding box center [215, 523] width 124 height 18
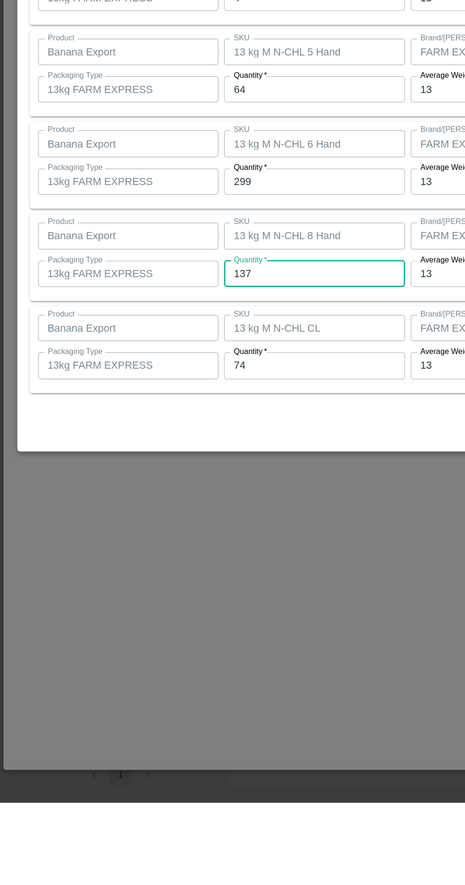
type input "137"
click at [222, 586] on input "74" at bounding box center [215, 586] width 124 height 18
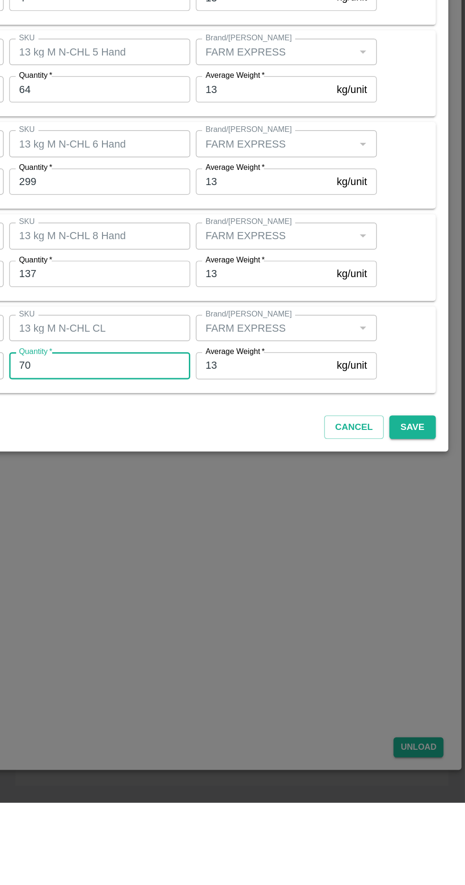
type input "70"
click at [433, 631] on button "Save" at bounding box center [428, 628] width 31 height 17
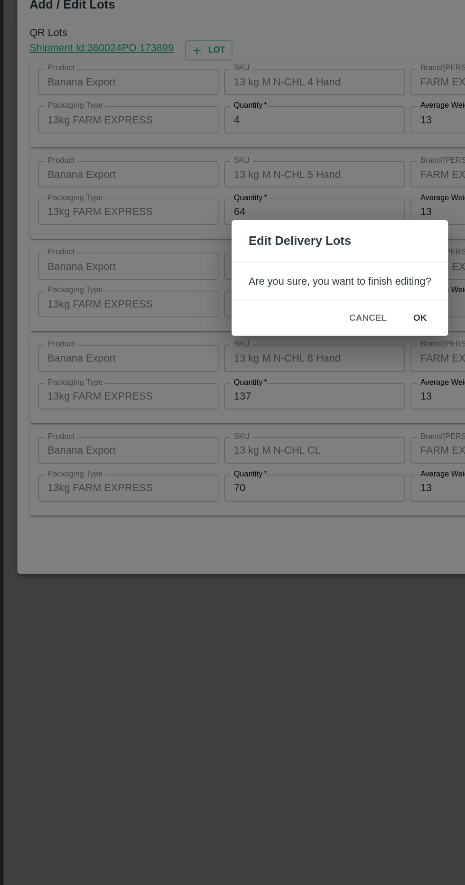
click at [295, 468] on button "ok" at bounding box center [287, 469] width 30 height 17
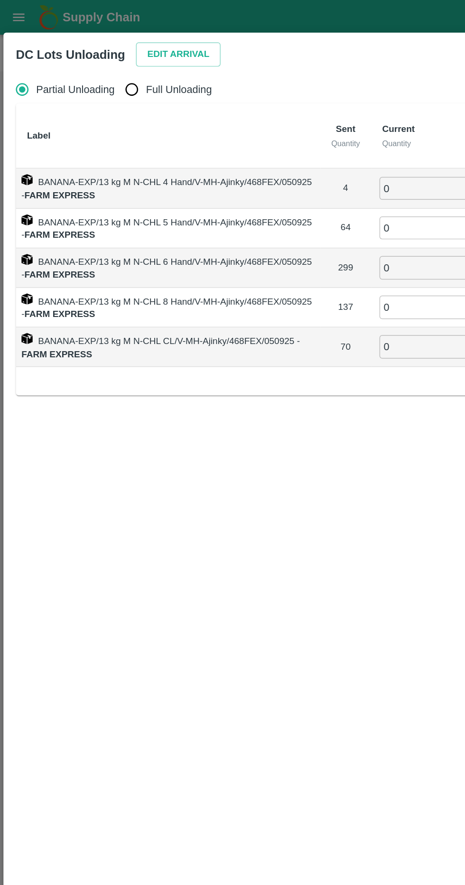
radio input "true"
click at [128, 55] on label "Full Unloading" at bounding box center [113, 61] width 64 height 19
click at [100, 55] on input "Full Unloading" at bounding box center [90, 61] width 19 height 19
radio input "true"
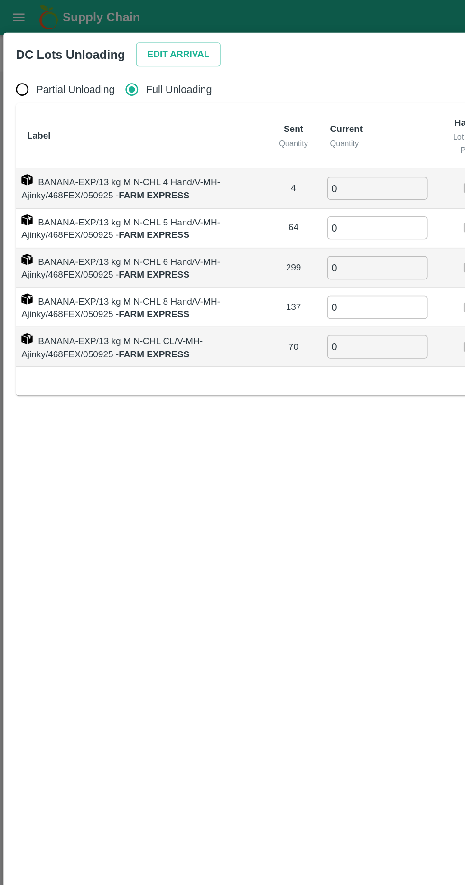
click at [270, 126] on input "0" at bounding box center [258, 129] width 68 height 16
type input "4"
type input "64"
type input "299"
type input "137"
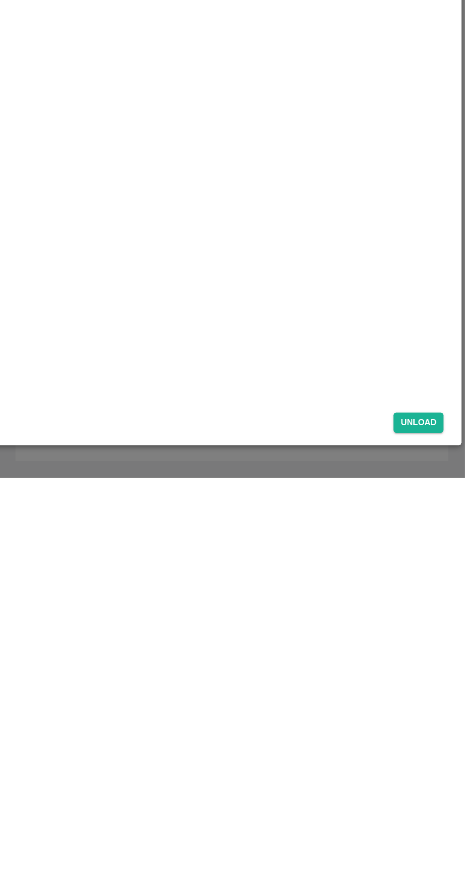
type input "70"
click at [424, 848] on button "Unload" at bounding box center [433, 847] width 34 height 14
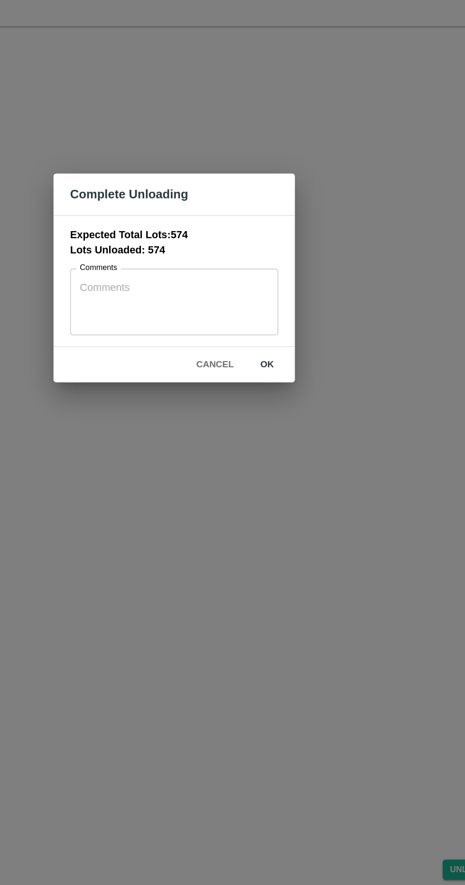
click at [309, 493] on button "ok" at bounding box center [296, 501] width 30 height 17
